Goal: Information Seeking & Learning: Learn about a topic

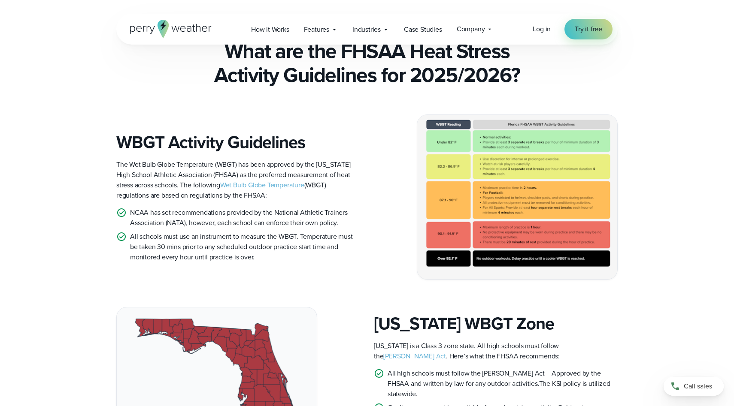
scroll to position [208, 0]
click at [529, 180] on img at bounding box center [517, 197] width 200 height 164
click at [278, 181] on link "Wet Bulb Globe Temperature" at bounding box center [262, 186] width 84 height 10
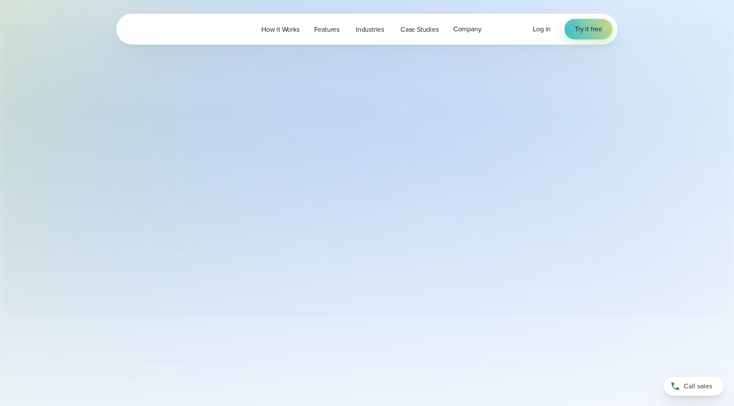
select select "***"
type input "*******"
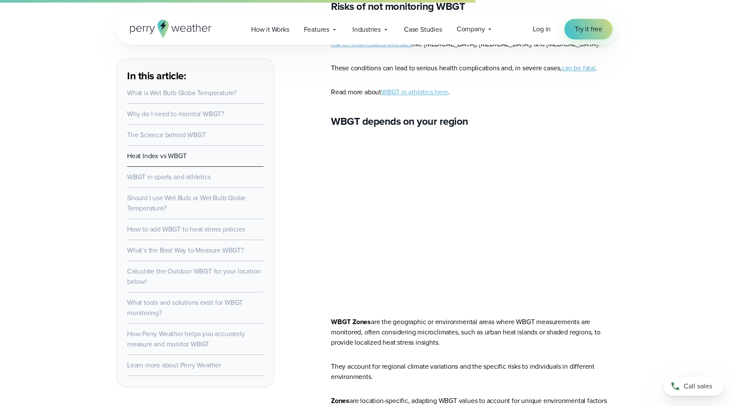
scroll to position [2224, 0]
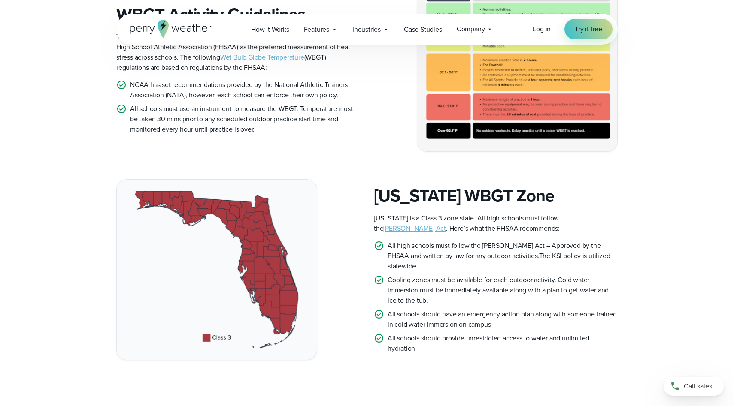
scroll to position [343, 0]
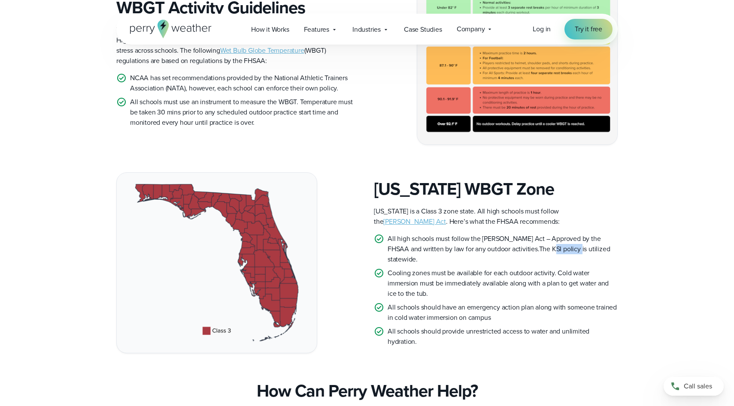
drag, startPoint x: 528, startPoint y: 245, endPoint x: 556, endPoint y: 245, distance: 27.0
click at [556, 245] on p "All high schools must follow the [PERSON_NAME] Act – Approved by the FHSAA and …" at bounding box center [502, 249] width 230 height 31
copy p "KSI policy"
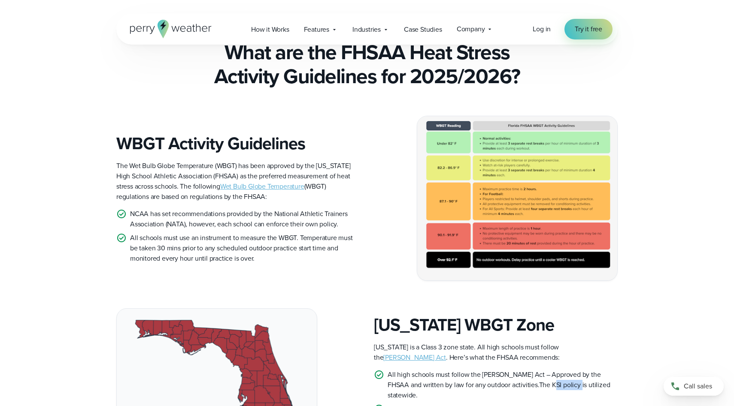
scroll to position [0, 0]
